Goal: Check status

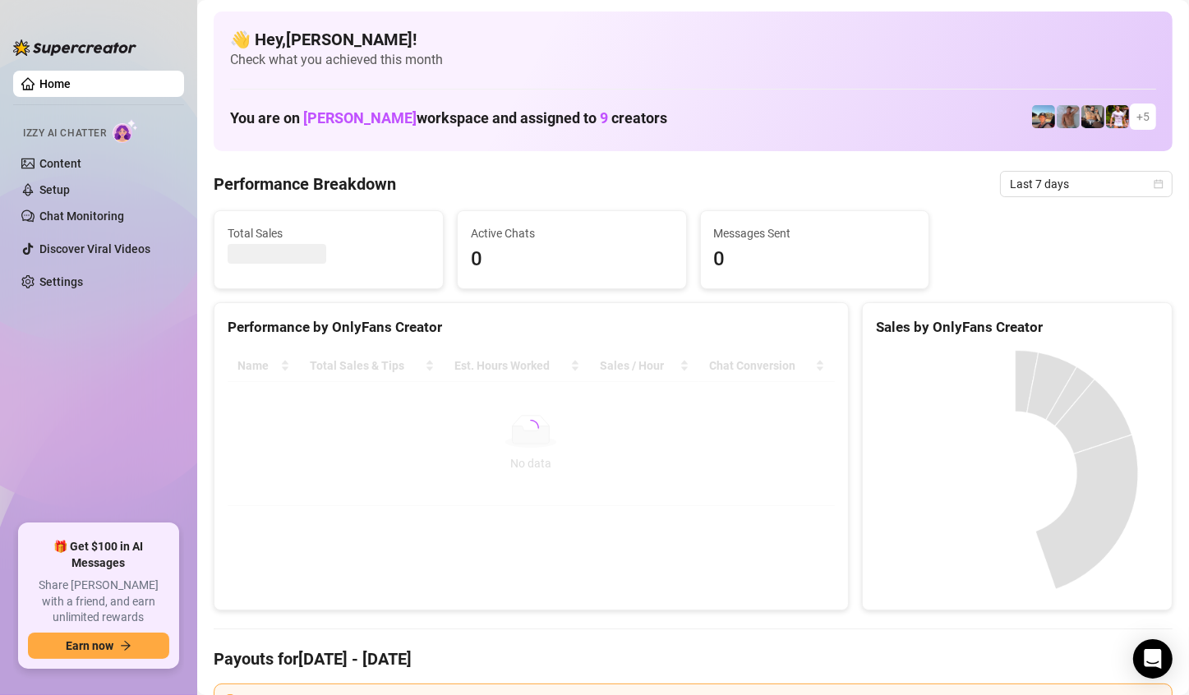
click at [1092, 180] on span "Last 7 days" at bounding box center [1086, 184] width 153 height 25
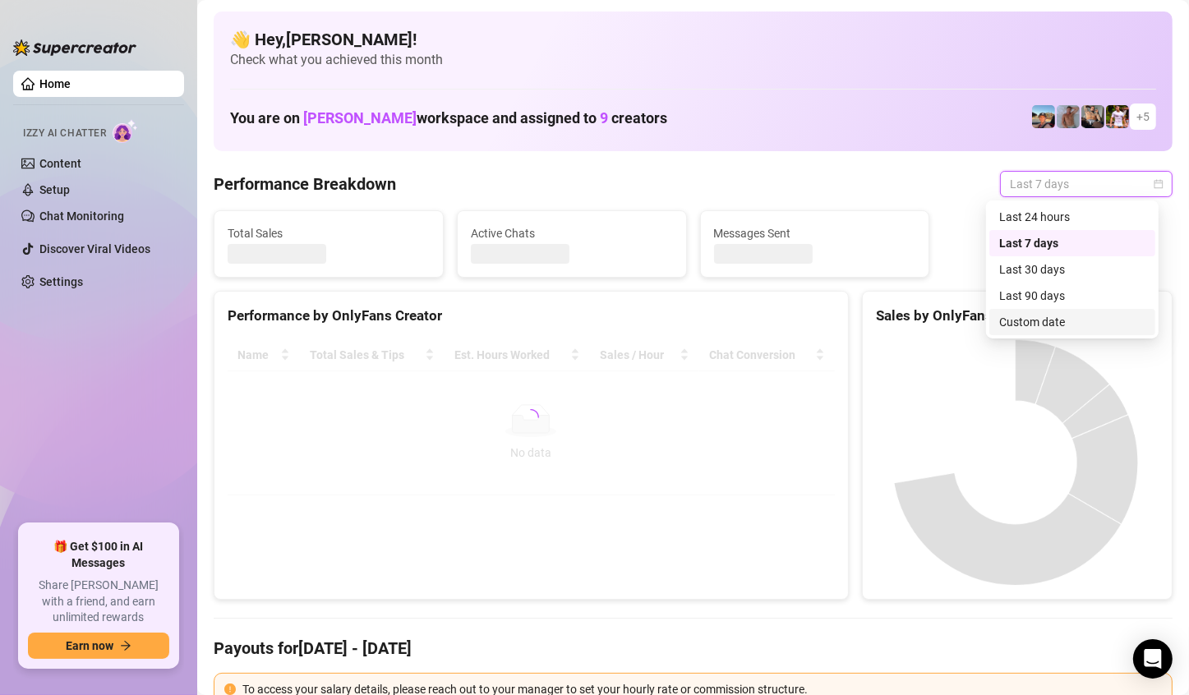
click at [1004, 323] on div "Custom date" at bounding box center [1073, 322] width 146 height 18
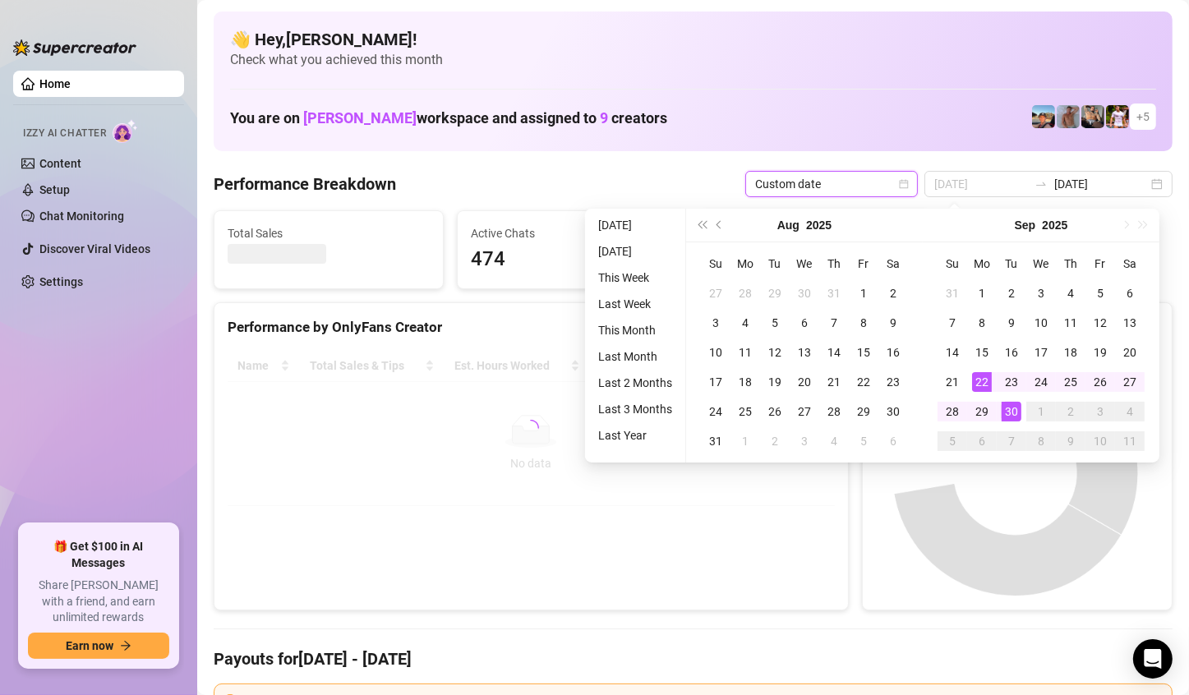
type input "[DATE]"
click at [1011, 407] on div "30" at bounding box center [1012, 412] width 20 height 20
click at [1011, 407] on canvas at bounding box center [1015, 473] width 279 height 247
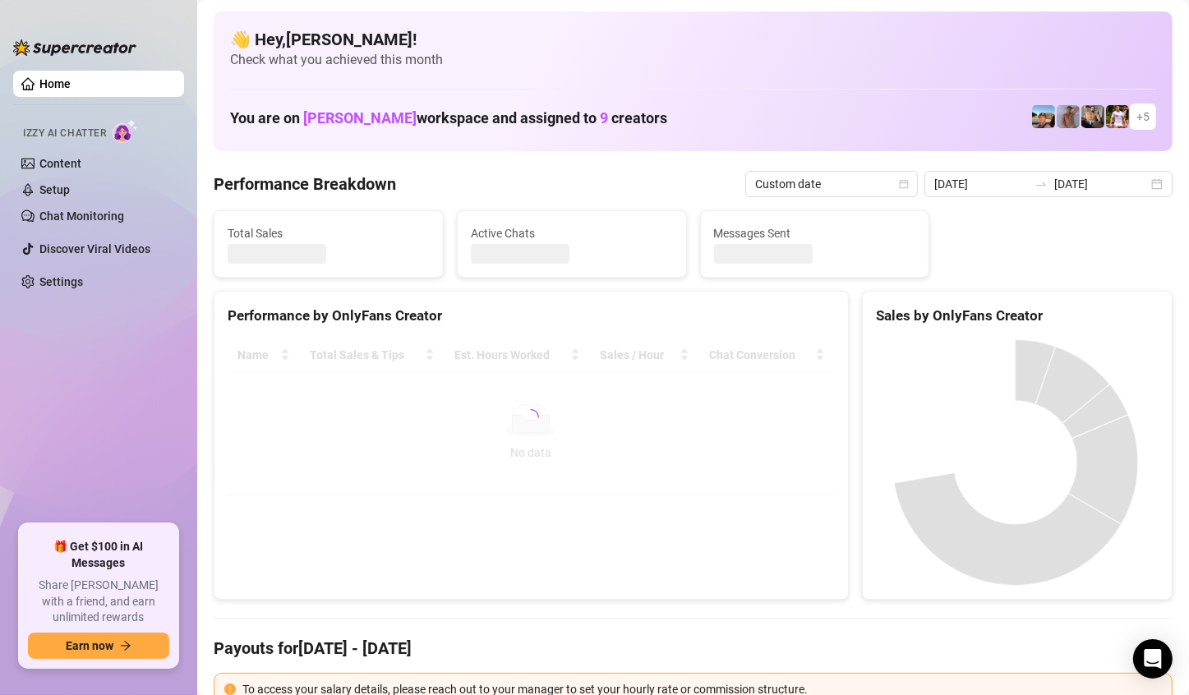
type input "[DATE]"
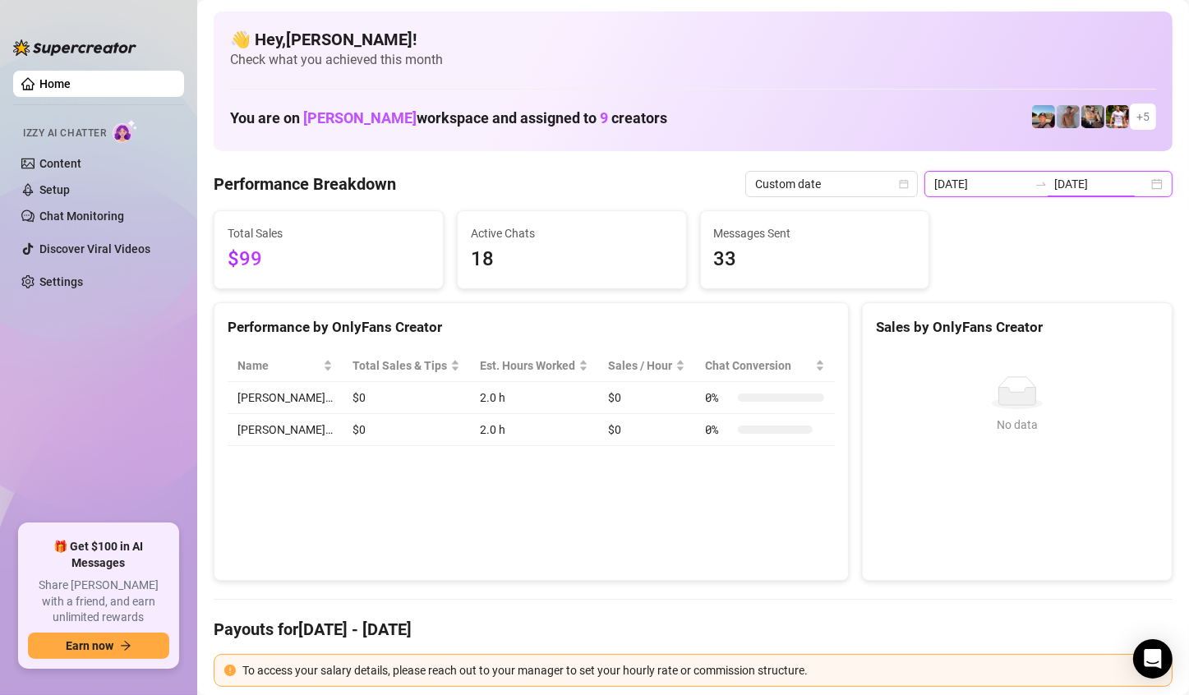
click at [1116, 182] on input "[DATE]" at bounding box center [1102, 184] width 94 height 18
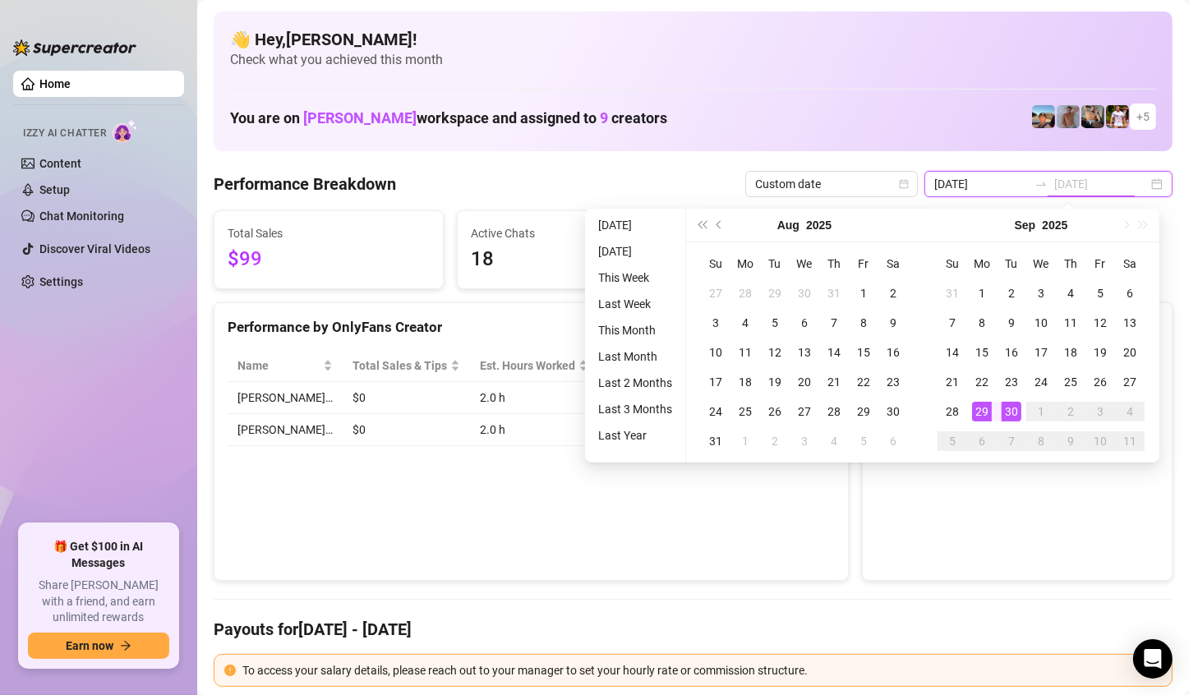
type input "[DATE]"
click at [976, 416] on div "29" at bounding box center [982, 412] width 20 height 20
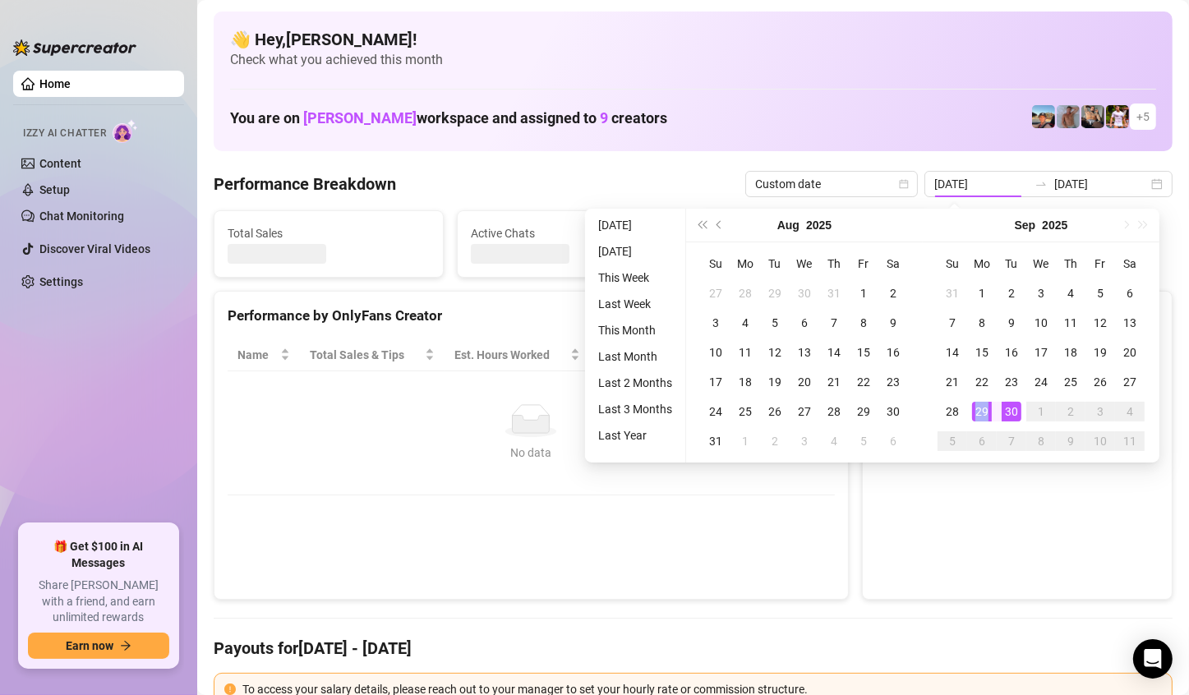
type input "[DATE]"
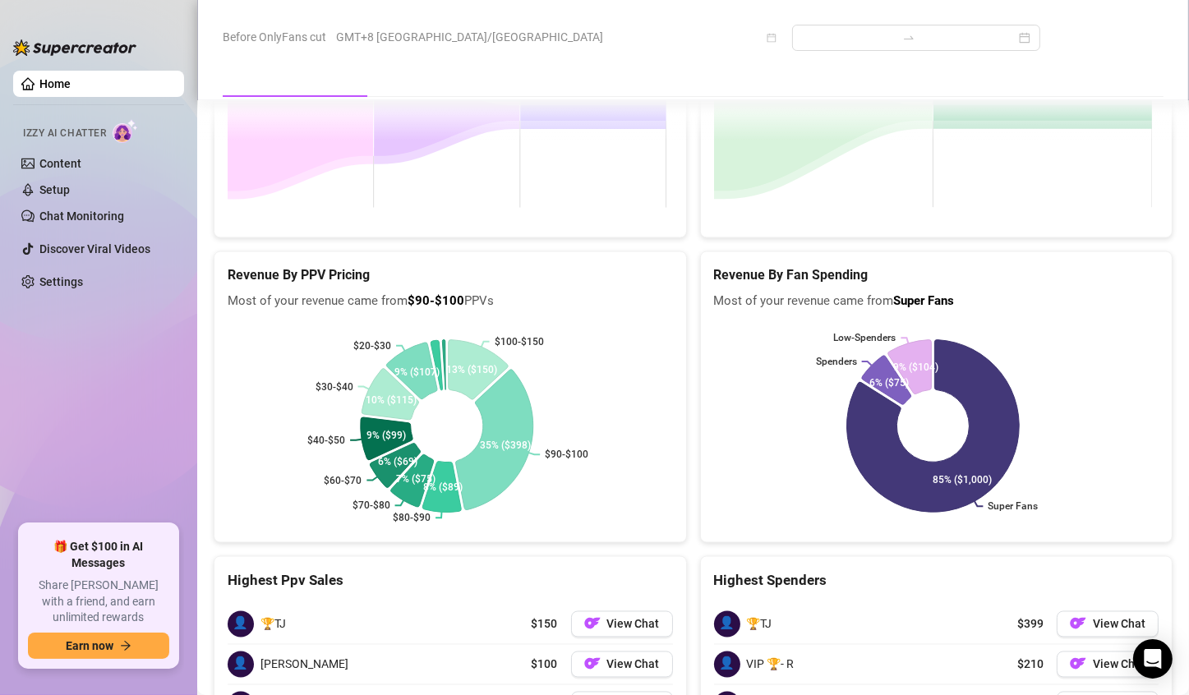
scroll to position [2640, 0]
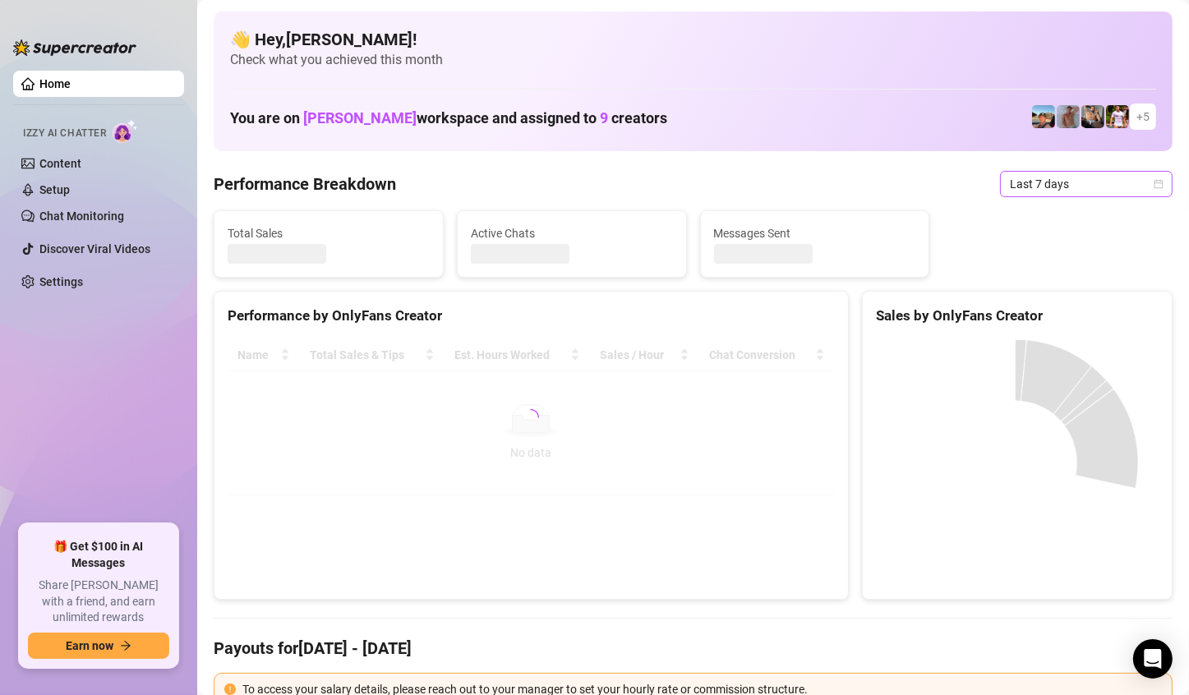
click at [1072, 174] on span "Last 7 days" at bounding box center [1086, 184] width 153 height 25
click at [1074, 182] on span "Last 7 days" at bounding box center [1086, 184] width 153 height 25
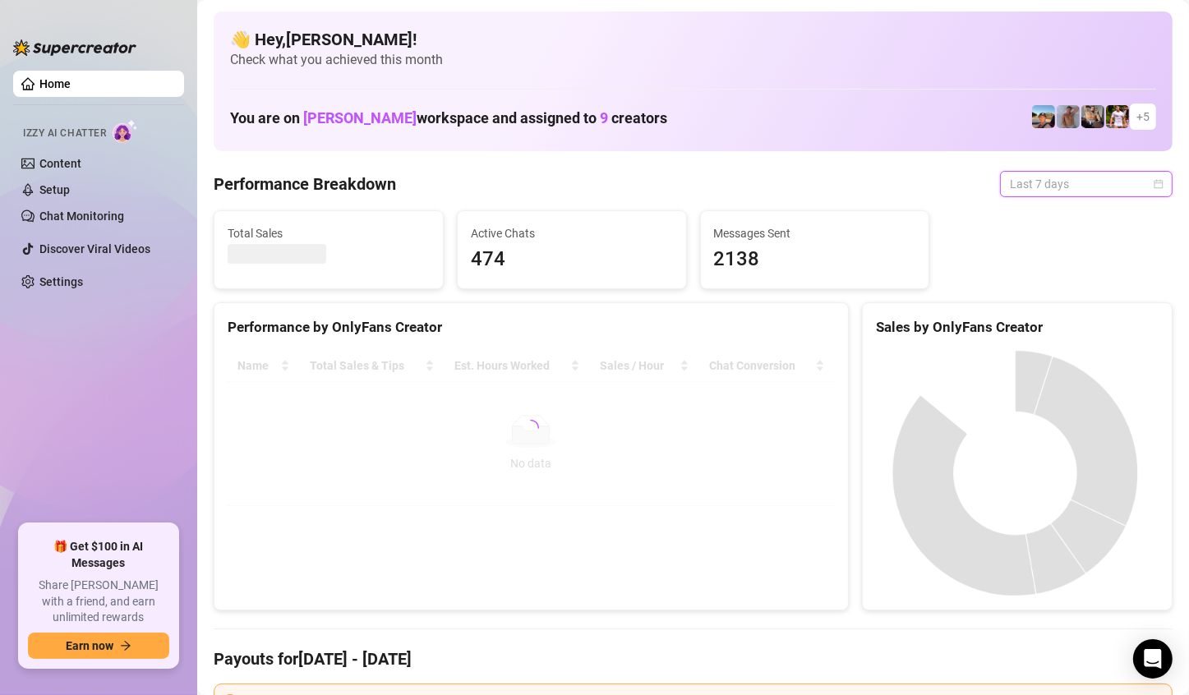
click at [1069, 184] on span "Last 7 days" at bounding box center [1086, 184] width 153 height 25
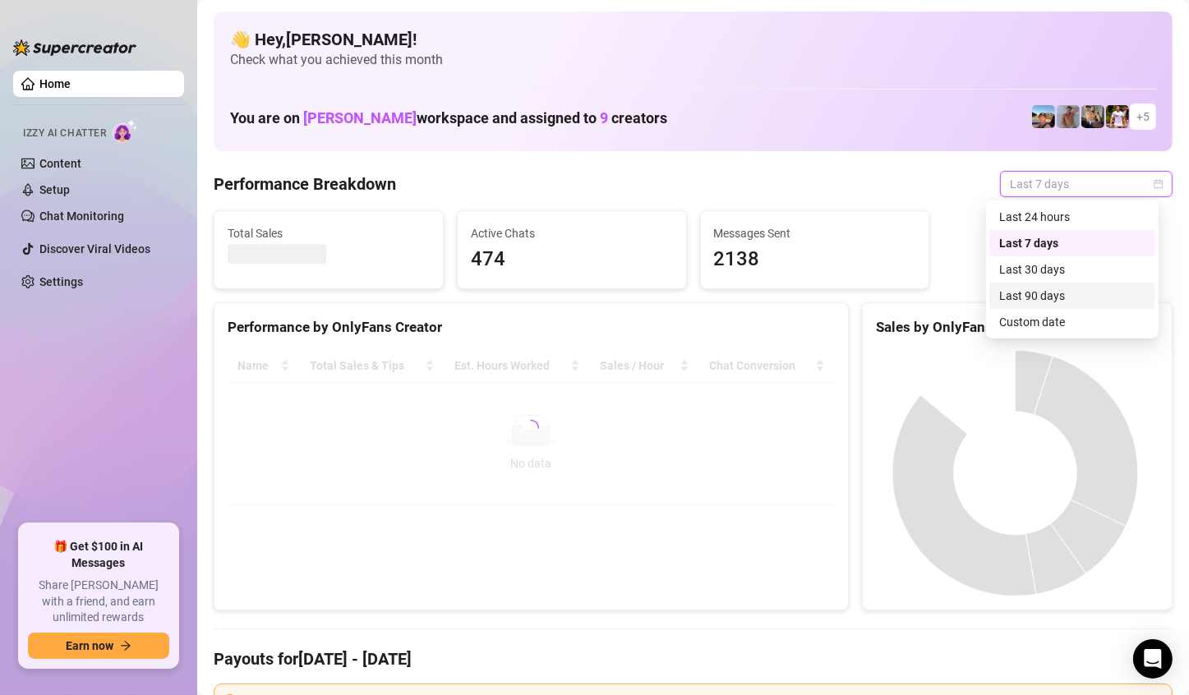
click at [1046, 316] on div "Custom date" at bounding box center [1073, 322] width 146 height 18
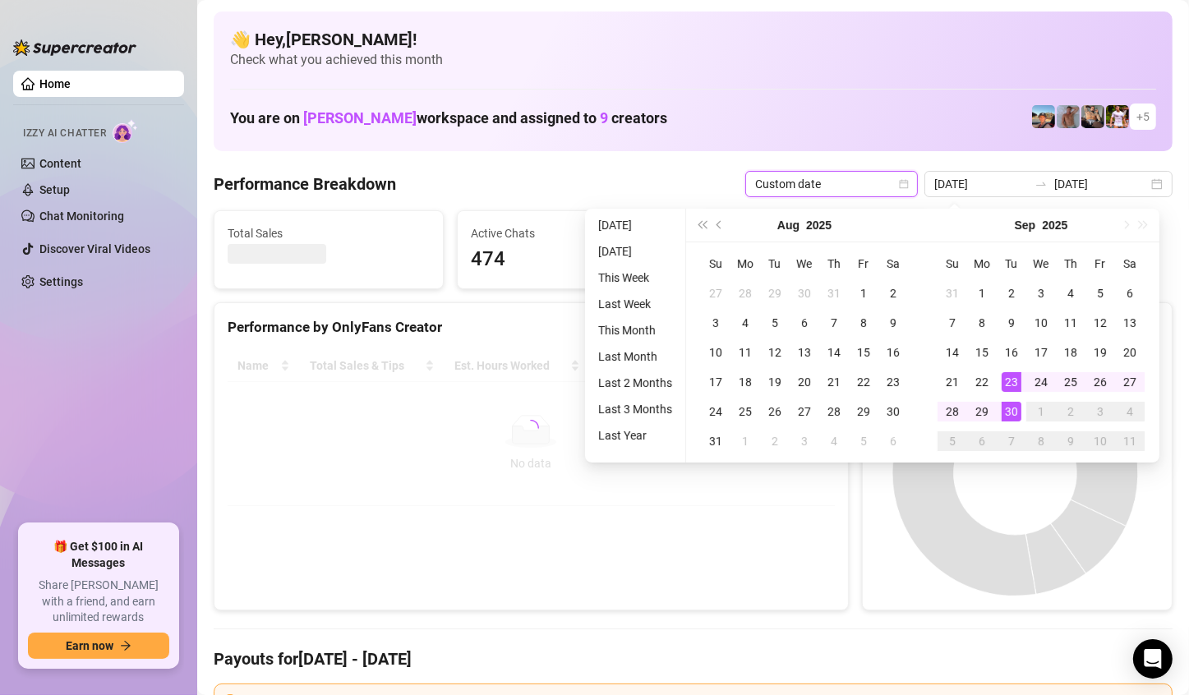
type input "[DATE]"
click at [1012, 407] on div "30" at bounding box center [1012, 412] width 20 height 20
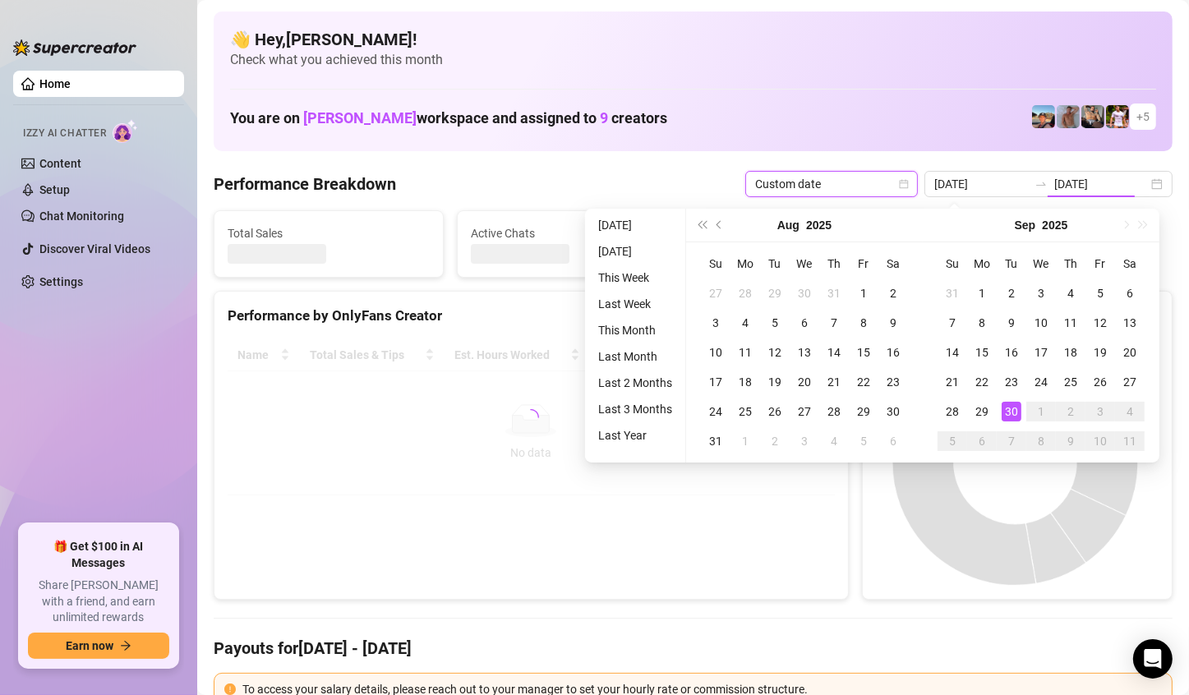
type input "[DATE]"
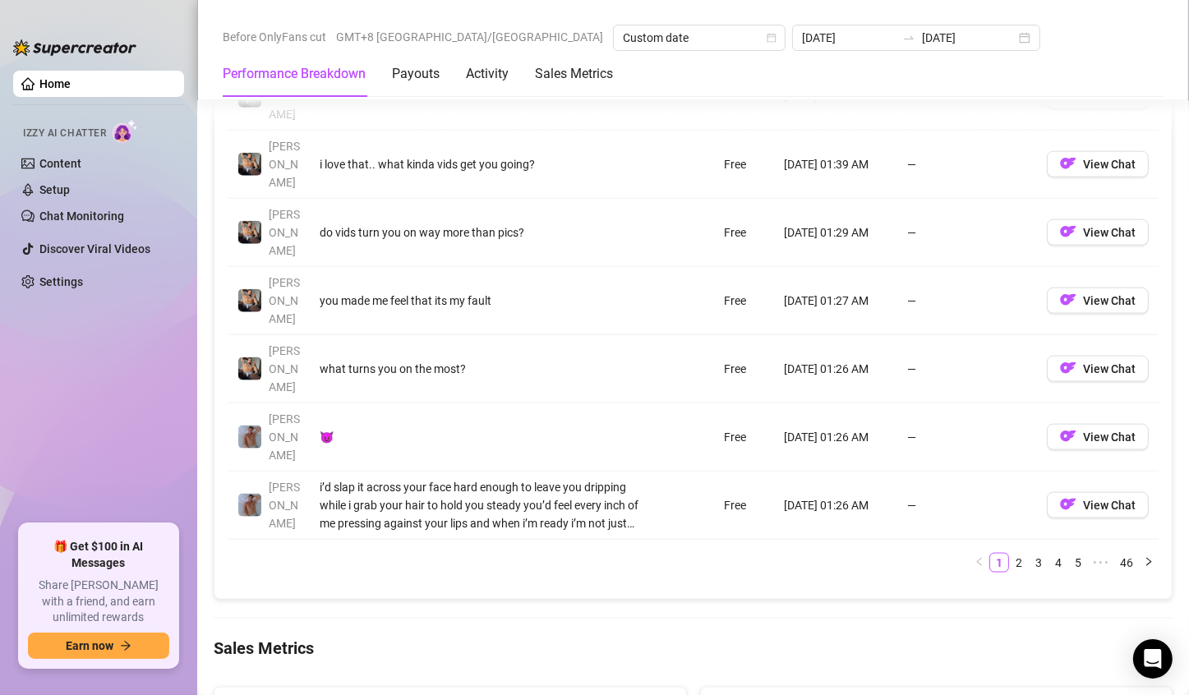
scroll to position [2384, 0]
